Goal: Task Accomplishment & Management: Manage account settings

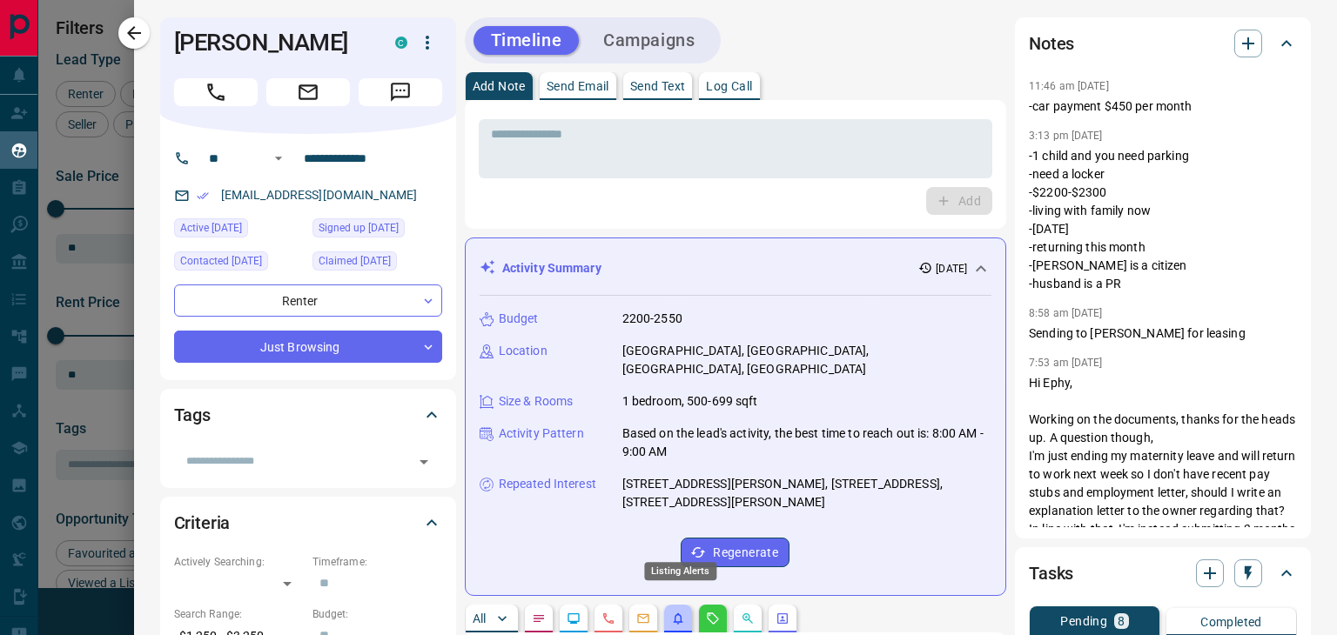
click at [675, 612] on icon "Listing Alerts" at bounding box center [678, 619] width 14 height 14
drag, startPoint x: 710, startPoint y: 601, endPoint x: 991, endPoint y: 521, distance: 292.3
click at [710, 612] on icon "Requests" at bounding box center [713, 619] width 14 height 14
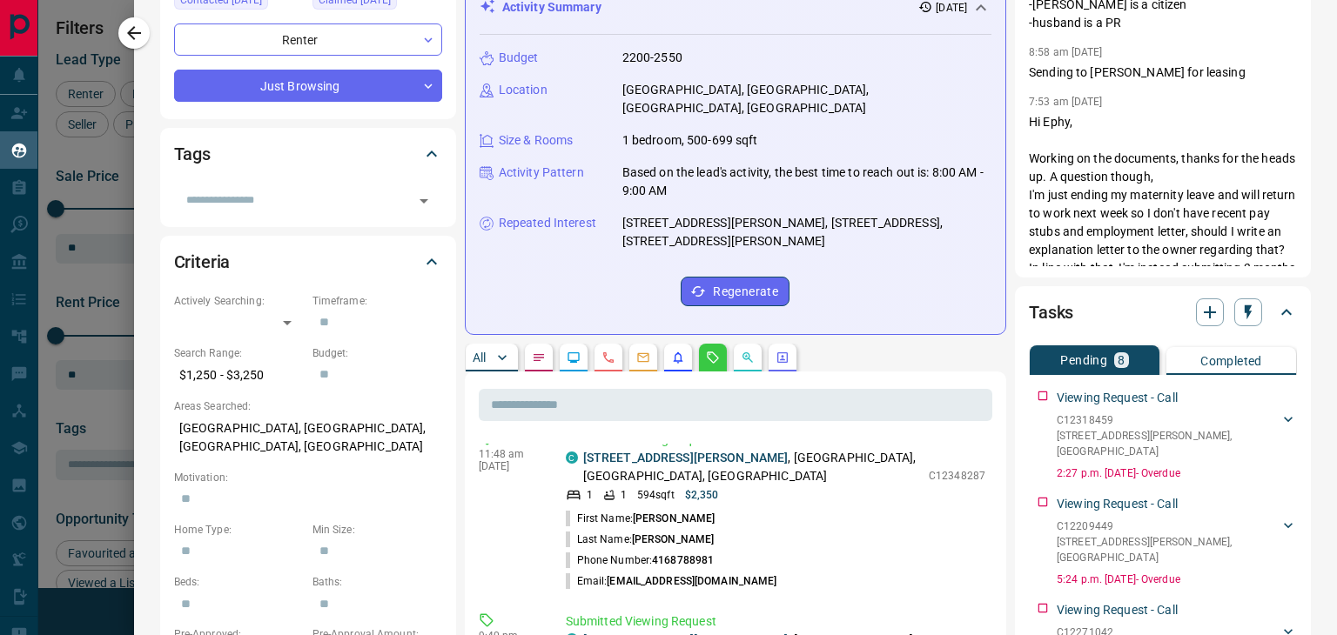
scroll to position [0, 0]
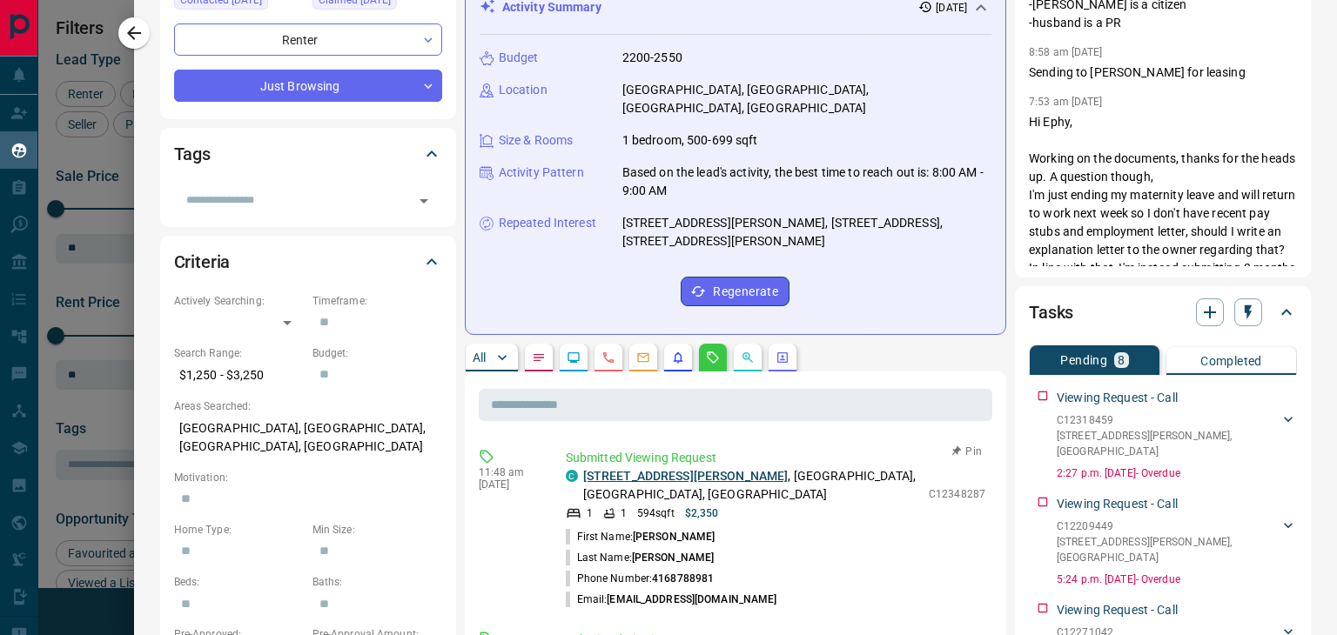
click at [669, 469] on link "[STREET_ADDRESS][PERSON_NAME]" at bounding box center [685, 476] width 205 height 14
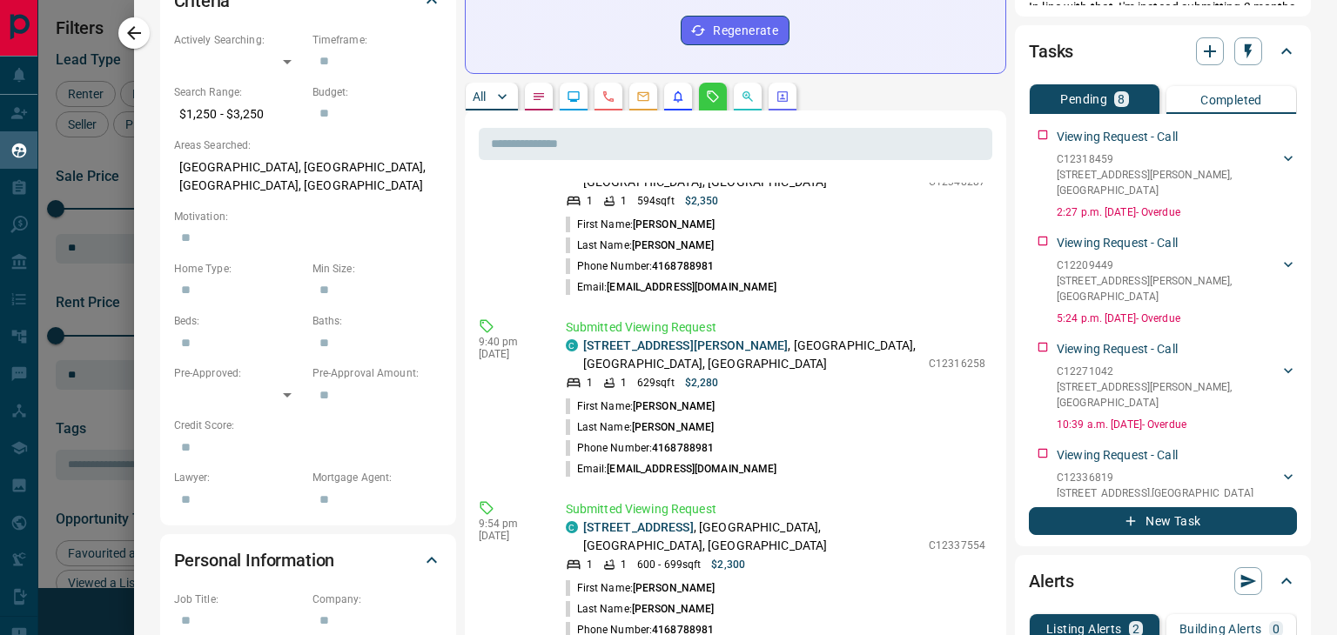
scroll to position [52, 0]
click at [663, 338] on link "[STREET_ADDRESS][PERSON_NAME]" at bounding box center [685, 345] width 205 height 14
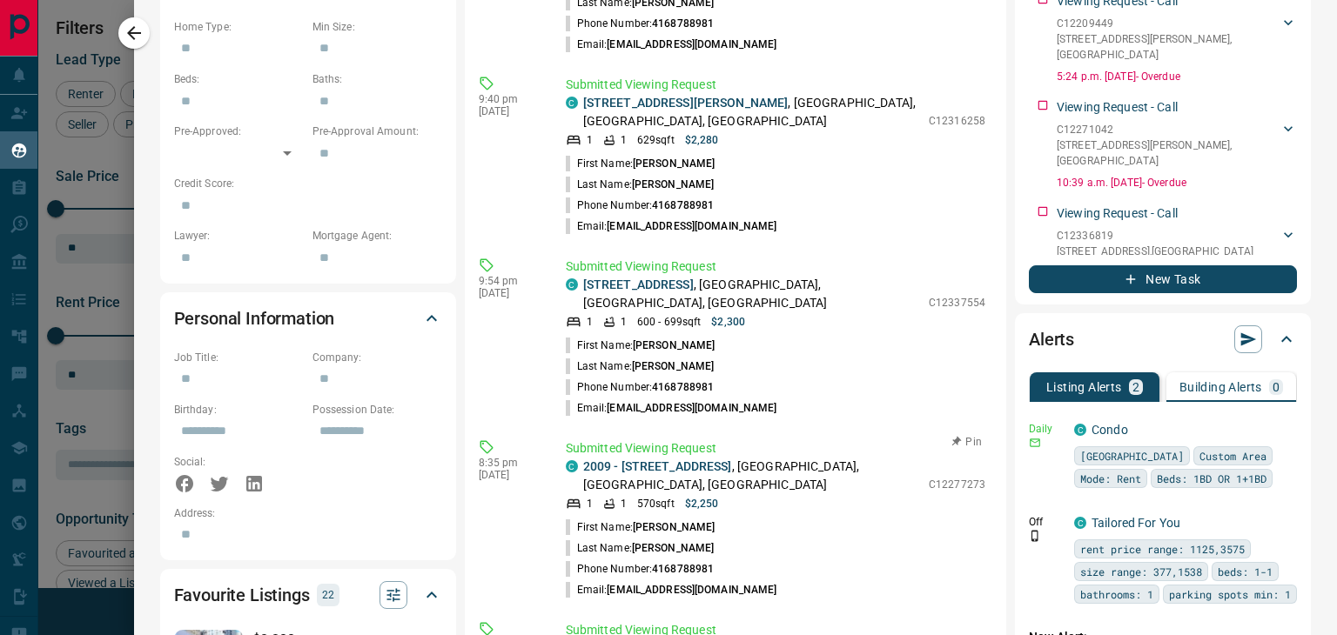
scroll to position [870, 0]
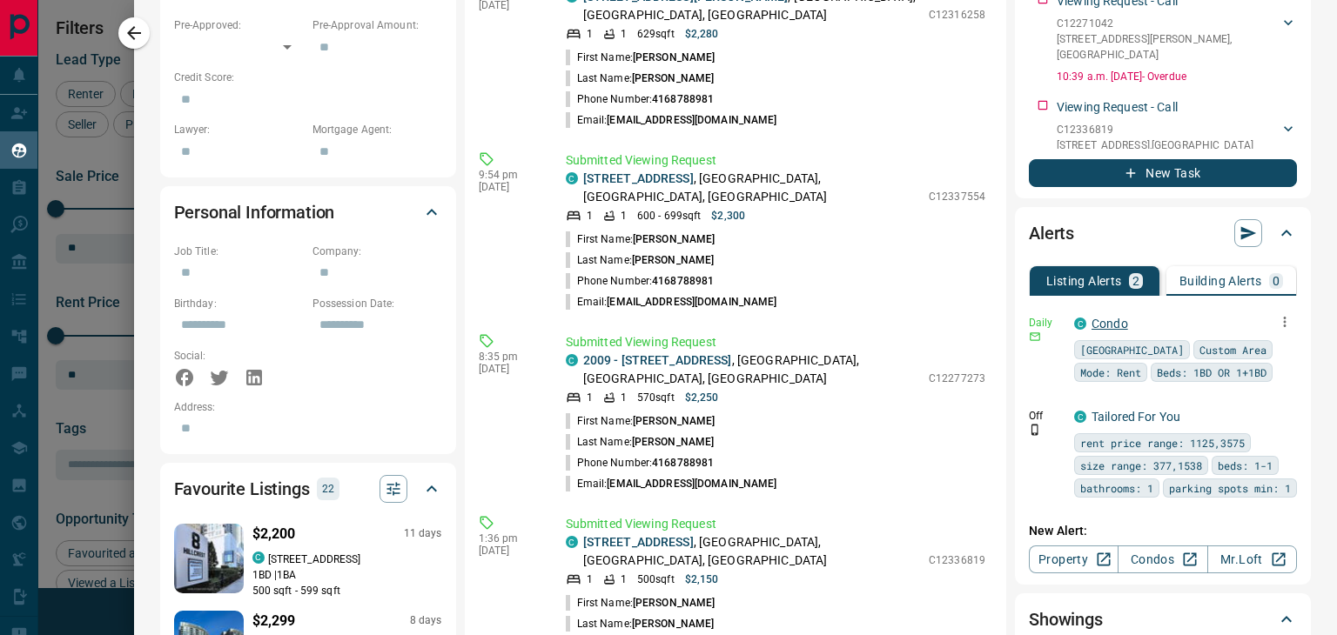
click at [1094, 323] on link "Condo" at bounding box center [1110, 324] width 37 height 14
click at [1277, 325] on icon "button" at bounding box center [1285, 322] width 16 height 16
click at [1250, 386] on link "Edit" at bounding box center [1239, 381] width 38 height 17
click at [133, 44] on div at bounding box center [668, 317] width 1337 height 635
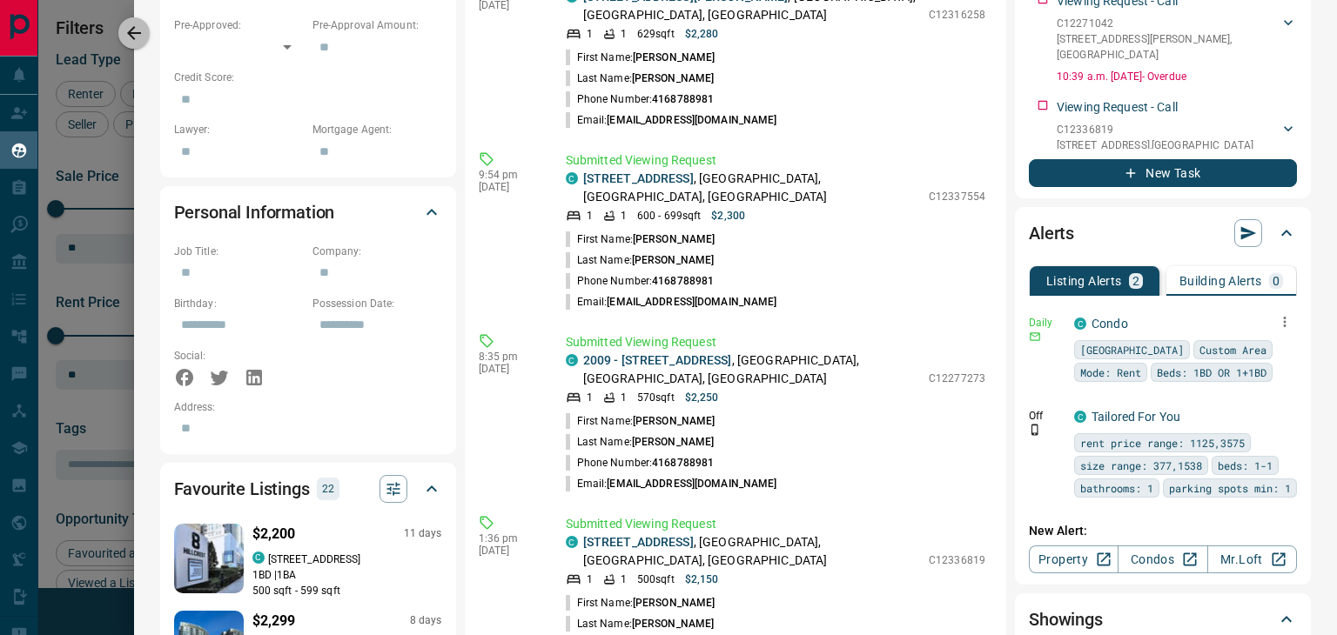
click at [133, 44] on button "button" at bounding box center [133, 32] width 31 height 31
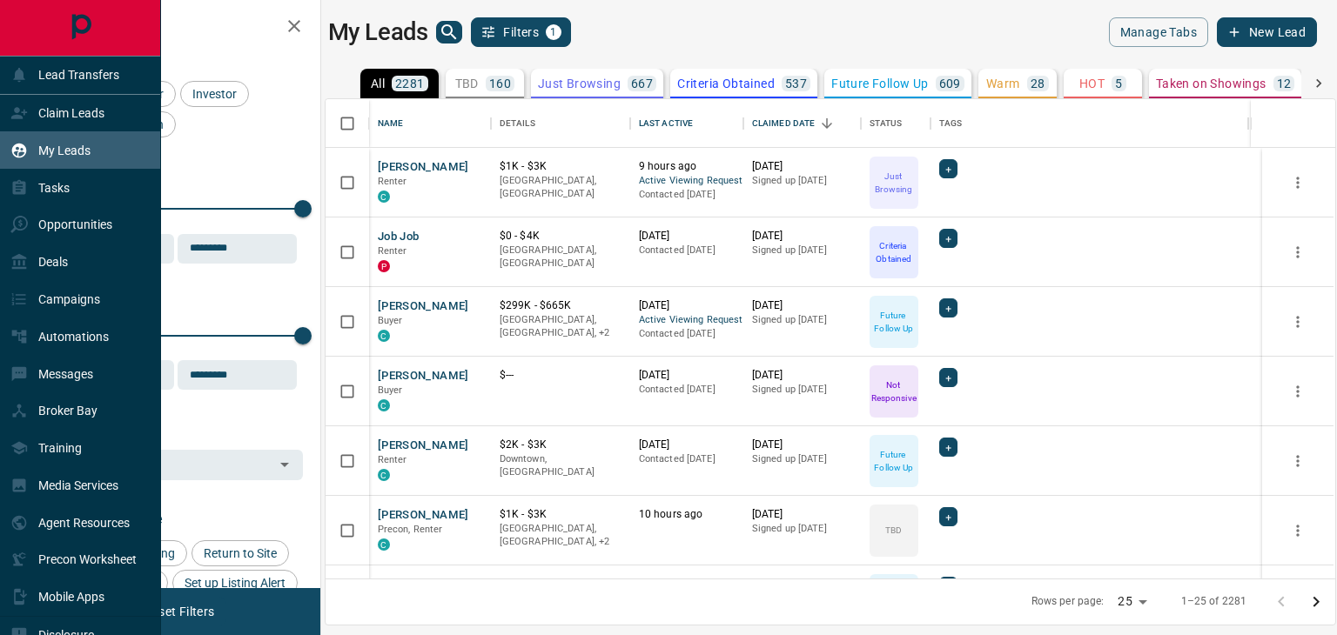
click at [59, 158] on p "My Leads" at bounding box center [64, 151] width 52 height 14
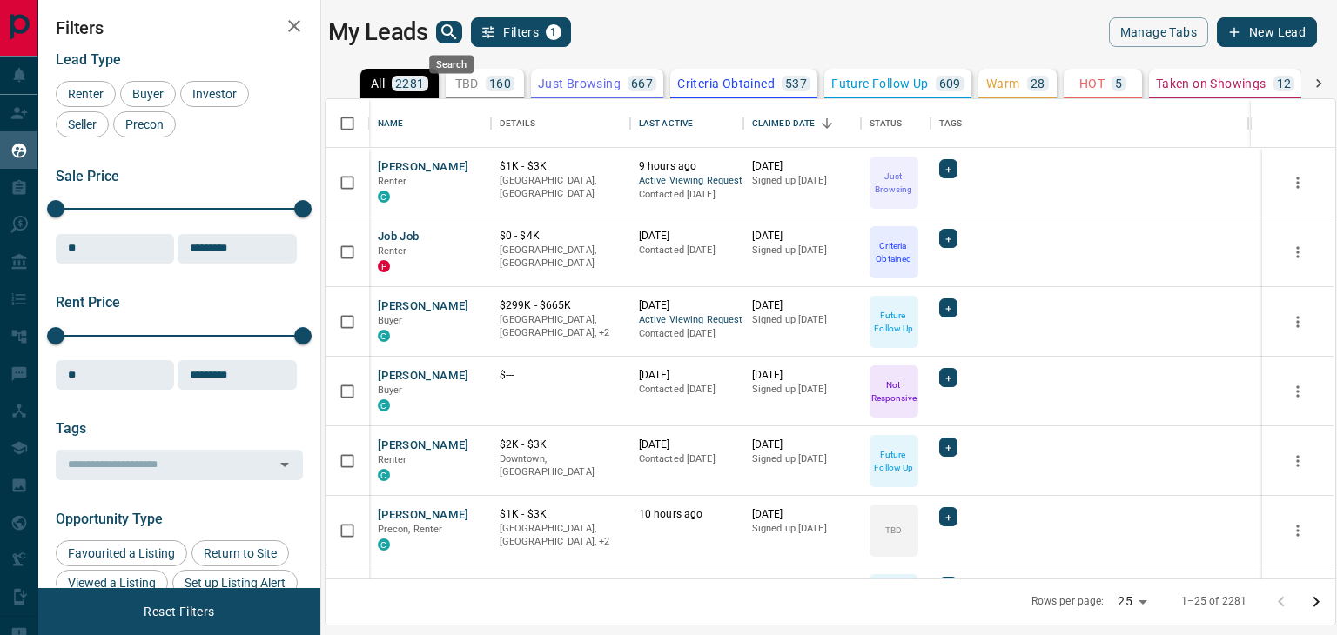
click at [447, 34] on icon "search button" at bounding box center [448, 31] width 15 height 15
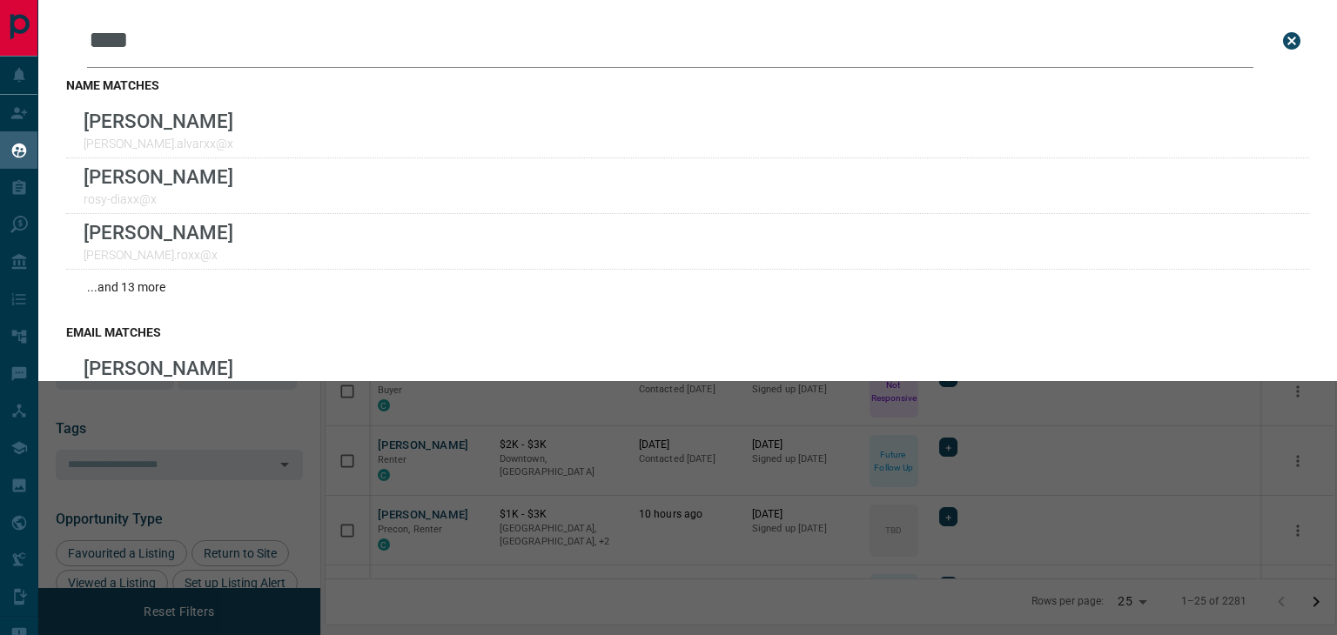
drag, startPoint x: 174, startPoint y: 36, endPoint x: 2, endPoint y: 49, distance: 172.8
click at [72, 43] on div "Leads Search Bar **** Search for a lead by name, email, phone, or id" at bounding box center [687, 41] width 1243 height 54
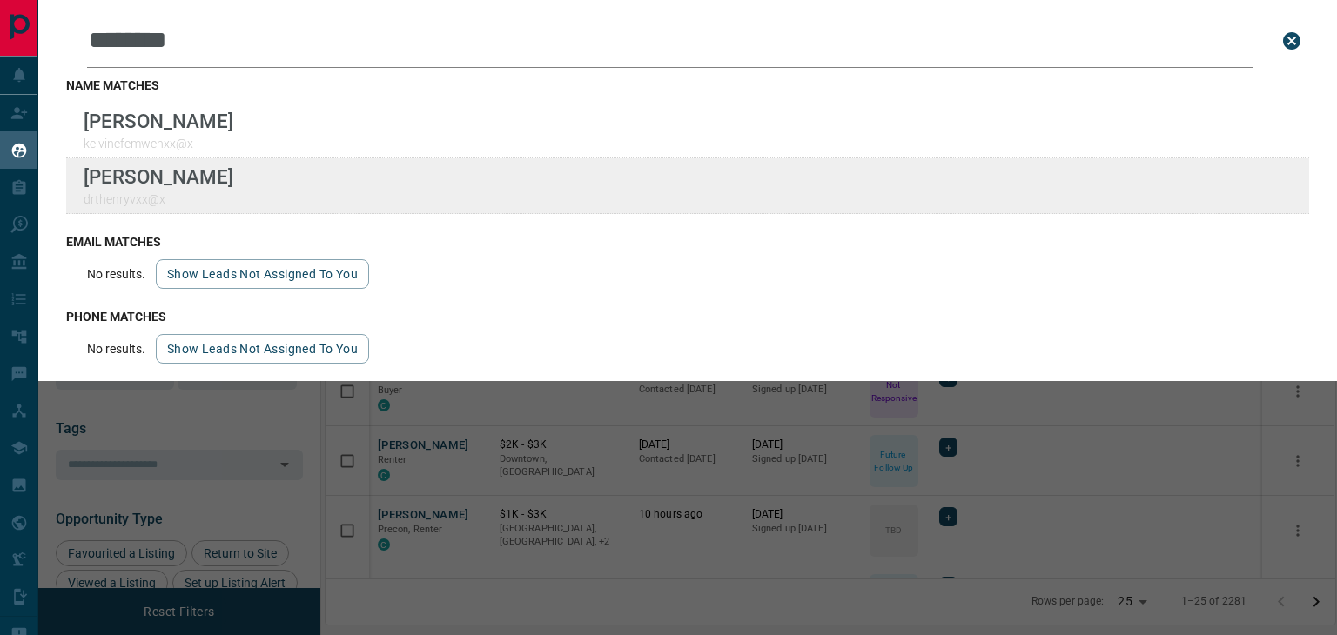
type input "********"
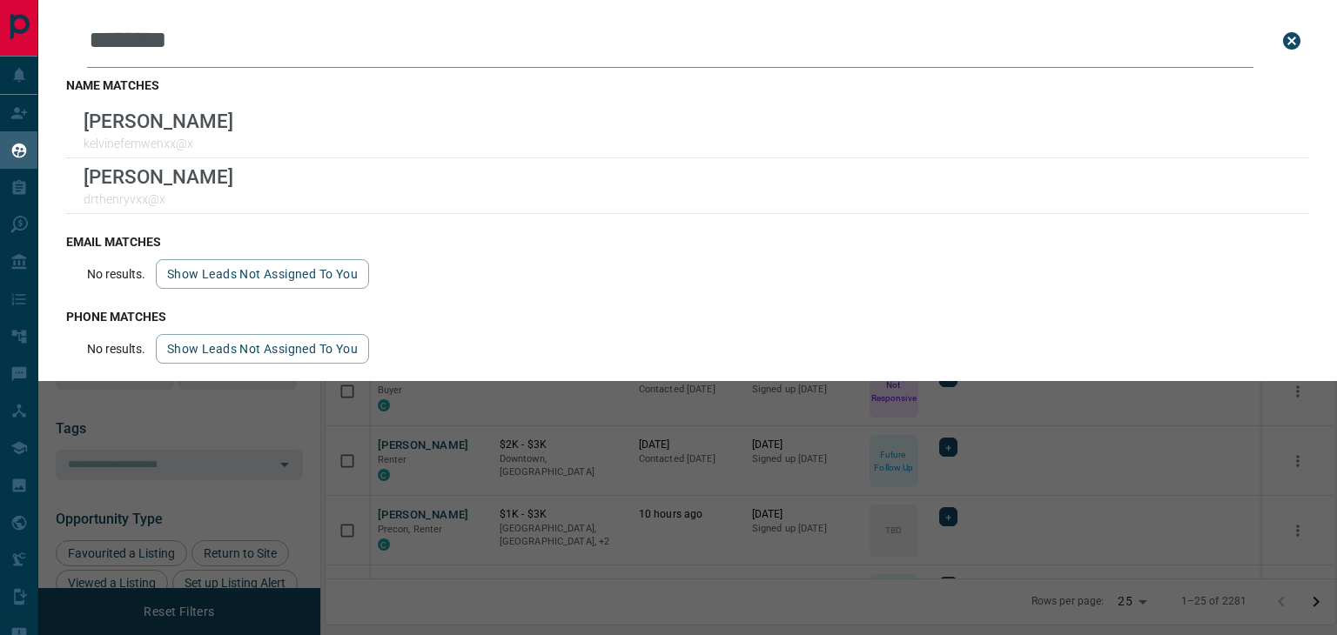
click at [229, 53] on input "********" at bounding box center [670, 41] width 1166 height 54
